Goal: Check status: Check status

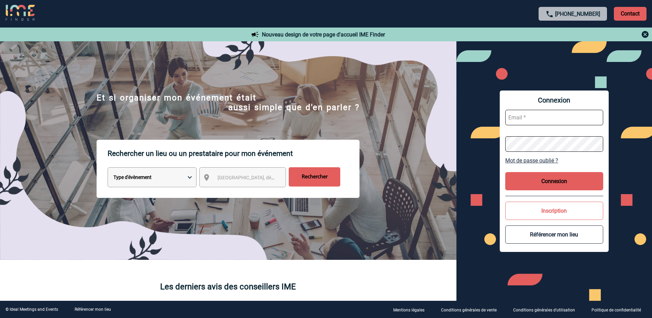
type input "[EMAIL_ADDRESS][DOMAIN_NAME]"
click at [550, 183] on button "Connexion" at bounding box center [554, 181] width 98 height 18
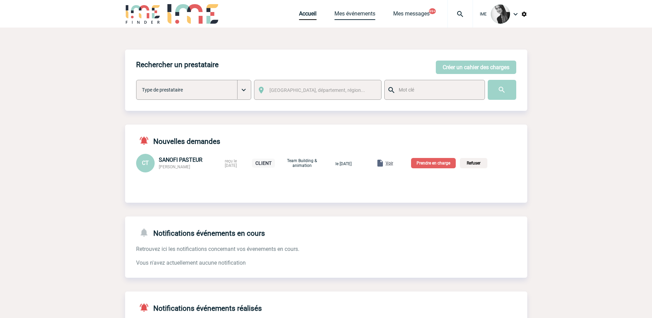
click at [353, 13] on link "Mes événements" at bounding box center [354, 15] width 41 height 10
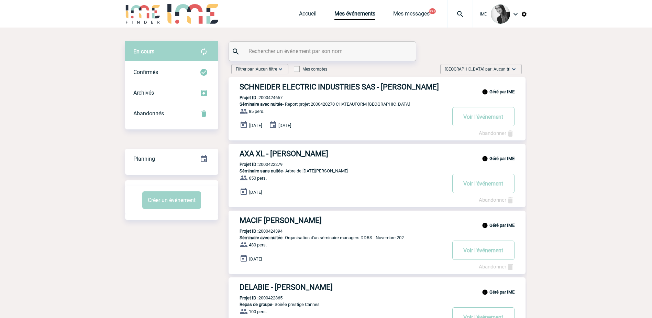
click at [488, 70] on span "Trier par : Aucun tri" at bounding box center [478, 69] width 66 height 7
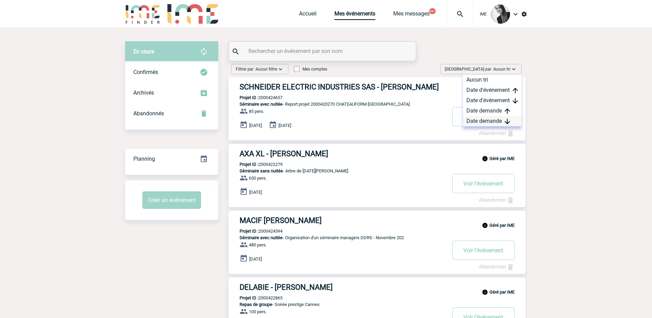
click at [486, 119] on div "Date demande" at bounding box center [492, 121] width 58 height 10
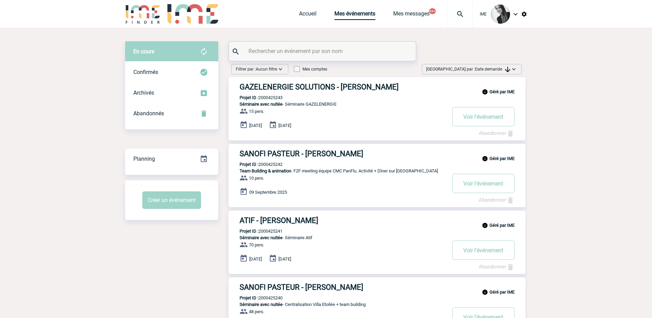
drag, startPoint x: 500, startPoint y: 67, endPoint x: 507, endPoint y: 92, distance: 25.8
click at [500, 67] on span "Date demande" at bounding box center [492, 69] width 35 height 5
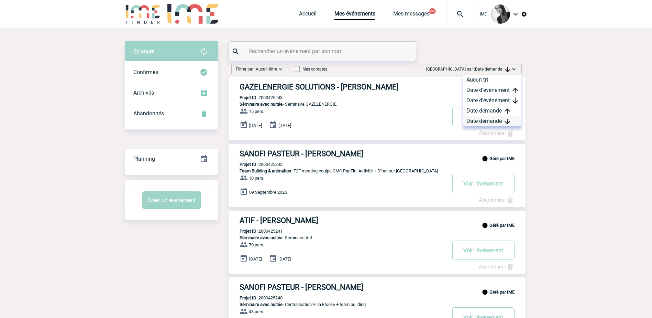
drag, startPoint x: 494, startPoint y: 120, endPoint x: 402, endPoint y: 144, distance: 95.2
click at [494, 120] on div "Date demande" at bounding box center [492, 121] width 58 height 10
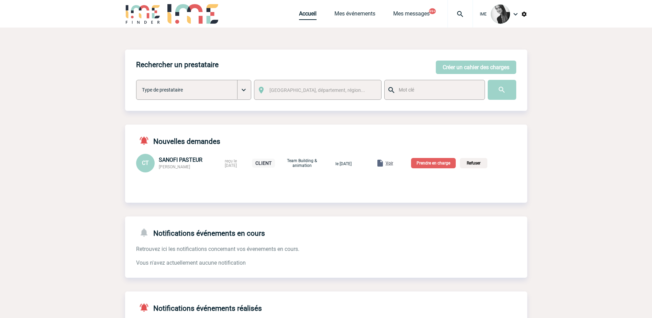
click at [306, 13] on link "Accueil" at bounding box center [308, 15] width 18 height 10
click at [300, 19] on link "Accueil" at bounding box center [308, 15] width 18 height 10
drag, startPoint x: 306, startPoint y: 14, endPoint x: 312, endPoint y: 12, distance: 6.8
click at [306, 14] on link "Accueil" at bounding box center [308, 15] width 18 height 10
click at [310, 11] on link "Accueil" at bounding box center [308, 15] width 18 height 10
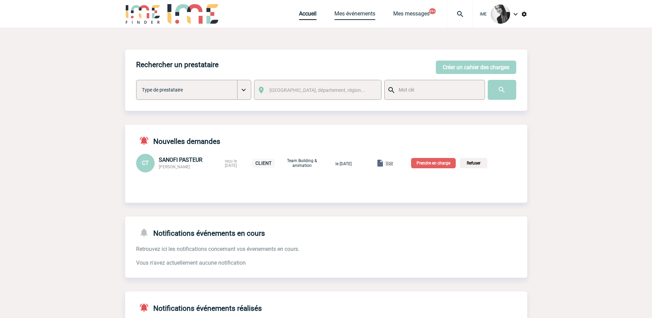
click at [350, 14] on link "Mes événements" at bounding box center [354, 15] width 41 height 10
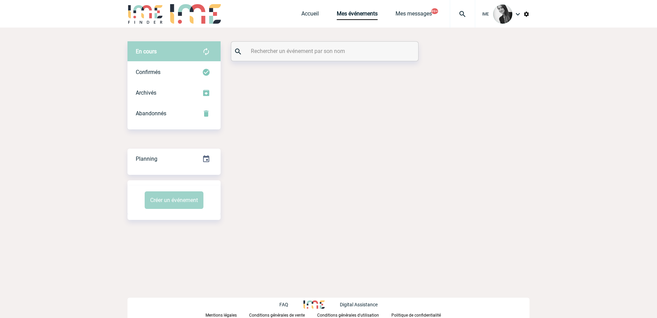
click at [277, 53] on input "text" at bounding box center [325, 51] width 153 height 10
paste input "2000424900"
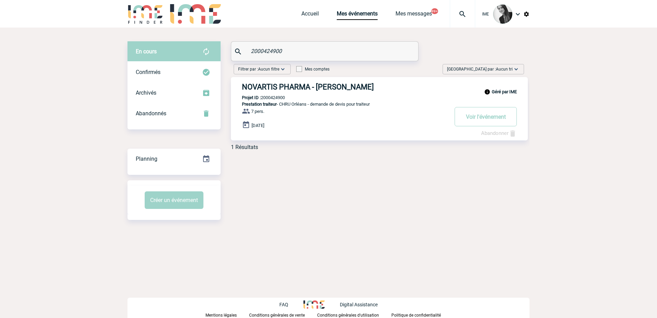
click at [289, 48] on input "2000424900" at bounding box center [325, 51] width 153 height 10
drag, startPoint x: 287, startPoint y: 51, endPoint x: 165, endPoint y: 55, distance: 122.4
click at [165, 53] on div "En cours En cours Confirmés Archivés Abandonnés En cours Confirmés Archivés Aba…" at bounding box center [329, 98] width 402 height 114
paste input "2"
click at [294, 49] on input "2000424902" at bounding box center [325, 51] width 153 height 10
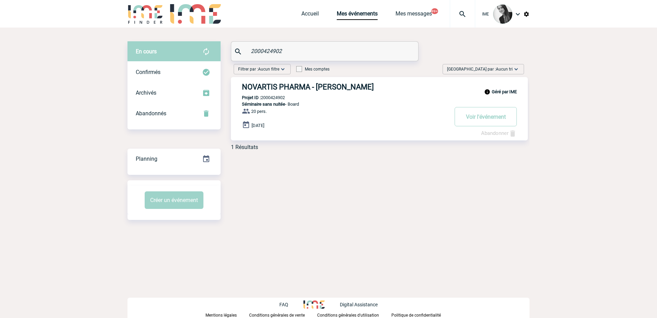
drag, startPoint x: 206, startPoint y: 55, endPoint x: 192, endPoint y: 57, distance: 13.3
click at [192, 57] on div "En cours En cours Confirmés Archivés Abandonnés En cours Confirmés Archivés Aba…" at bounding box center [329, 98] width 402 height 114
paste input "19"
click at [290, 51] on input "2000424919" at bounding box center [325, 51] width 153 height 10
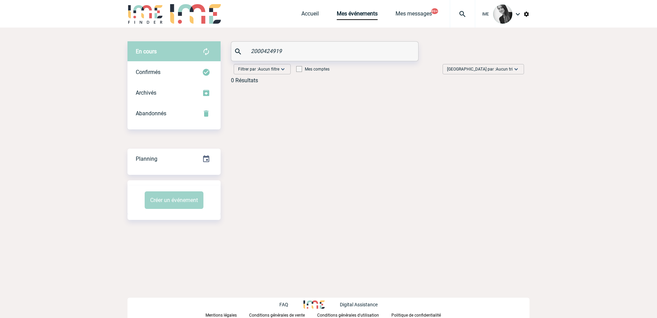
click at [165, 126] on div "En cours En cours Confirmés Archivés Abandonnés En cours Confirmés Archivés Aba…" at bounding box center [174, 85] width 93 height 88
click at [171, 121] on div "Abandonnés" at bounding box center [174, 113] width 93 height 21
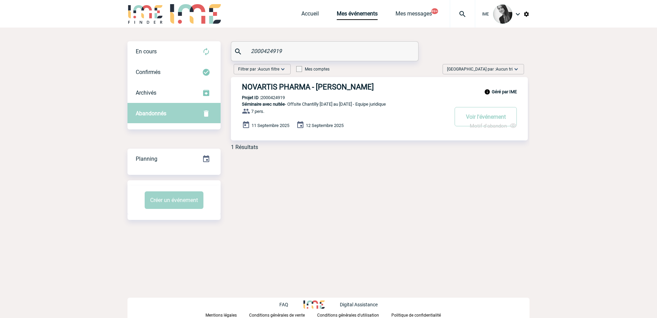
click at [304, 45] on div "2000424919" at bounding box center [324, 51] width 187 height 19
drag, startPoint x: 287, startPoint y: 47, endPoint x: 197, endPoint y: 49, distance: 89.7
click at [198, 49] on div "En cours En cours Confirmés Archivés Abandonnés En cours Confirmés Archivés Aba…" at bounding box center [329, 98] width 402 height 114
paste input "48"
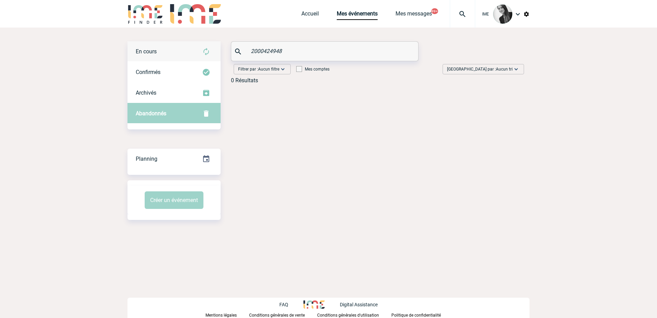
click at [182, 55] on div "En cours" at bounding box center [174, 51] width 93 height 21
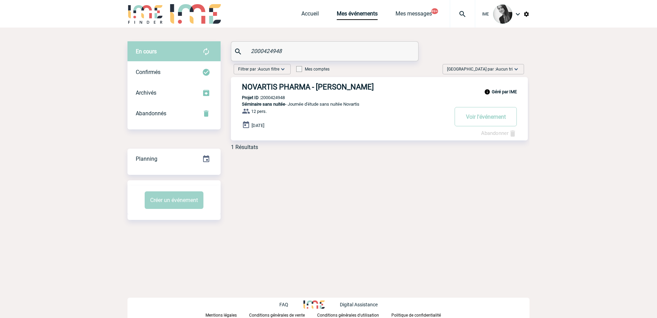
drag, startPoint x: 325, startPoint y: 66, endPoint x: 321, endPoint y: 65, distance: 4.7
click at [321, 65] on div "Filtrer par : Aucun filtre Aucun filtre Prise de brief Recherche & Sélection Pr…" at bounding box center [280, 70] width 99 height 13
drag, startPoint x: 321, startPoint y: 65, endPoint x: 306, endPoint y: 55, distance: 17.7
click at [308, 56] on div "2000424948" at bounding box center [324, 51] width 187 height 19
click at [293, 50] on input "2000424948" at bounding box center [325, 51] width 153 height 10
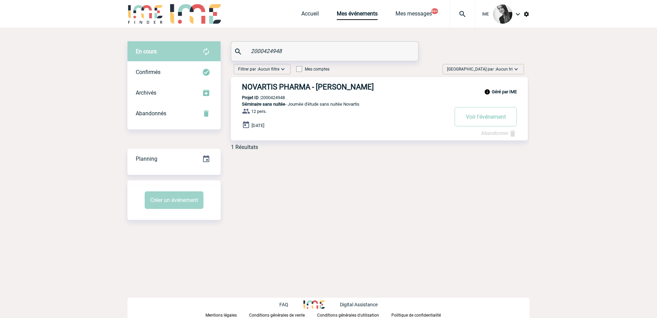
drag, startPoint x: 207, startPoint y: 49, endPoint x: 201, endPoint y: 50, distance: 6.3
click at [202, 48] on div "En cours En cours Confirmés Archivés Abandonnés En cours Confirmés Archivés Aba…" at bounding box center [329, 98] width 402 height 114
paste input "5000"
click at [289, 51] on input "2000425000" at bounding box center [325, 51] width 153 height 10
drag, startPoint x: 289, startPoint y: 51, endPoint x: 202, endPoint y: 59, distance: 87.3
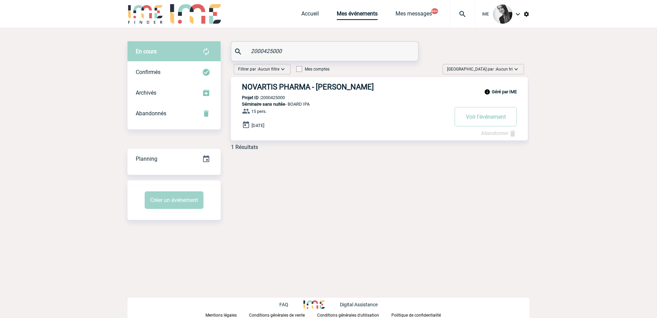
click at [202, 59] on div "En cours En cours Confirmés Archivés Abandonnés En cours Confirmés Archivés Aba…" at bounding box center [329, 98] width 402 height 114
paste input "1"
click at [296, 37] on div "En cours En cours Confirmés Archivés Abandonnés En cours Confirmés Archivés Aba…" at bounding box center [329, 130] width 402 height 206
click at [291, 51] on input "2000425001" at bounding box center [325, 51] width 153 height 10
drag, startPoint x: 262, startPoint y: 53, endPoint x: 216, endPoint y: 49, distance: 45.9
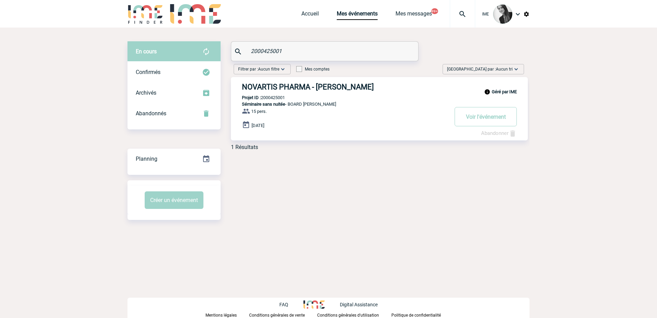
click at [216, 49] on div "En cours En cours Confirmés Archivés Abandonnés En cours Confirmés Archivés Aba…" at bounding box center [329, 98] width 402 height 114
paste input "188"
type input "2000425188"
click at [289, 52] on input "2000425188" at bounding box center [325, 51] width 153 height 10
drag, startPoint x: 229, startPoint y: 55, endPoint x: 185, endPoint y: 54, distance: 43.7
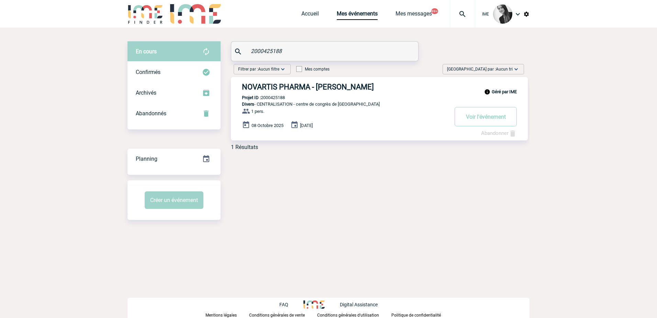
click at [183, 52] on div "En cours En cours Confirmés Archivés Abandonnés En cours Confirmés Archivés Aba…" at bounding box center [329, 98] width 402 height 114
click at [285, 94] on div "Géré par IME NOVARTIS PHARMA - Mohammed RARRBO Projet ID : 2000425188 Divers - …" at bounding box center [379, 108] width 297 height 63
click at [278, 96] on p "Projet ID : 2000425188" at bounding box center [258, 97] width 54 height 5
copy p "2000425188"
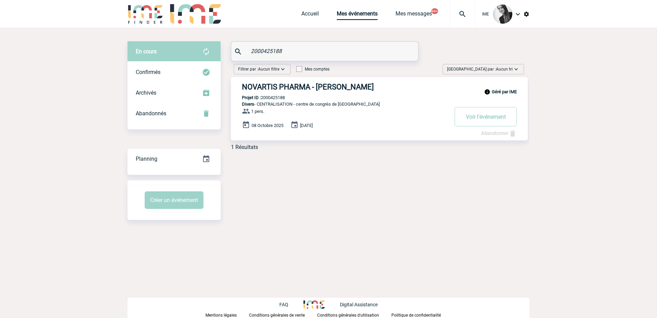
click at [280, 231] on div "En cours En cours Confirmés Archivés Abandonnés En cours Confirmés Archivés Aba…" at bounding box center [329, 130] width 402 height 206
click at [312, 15] on link "Accueil" at bounding box center [310, 15] width 18 height 10
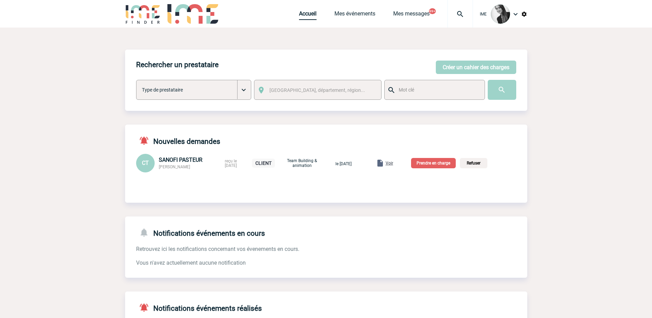
click at [304, 18] on link "Accueil" at bounding box center [308, 15] width 18 height 10
click at [307, 13] on link "Accueil" at bounding box center [308, 15] width 18 height 10
